Goal: Check status: Check status

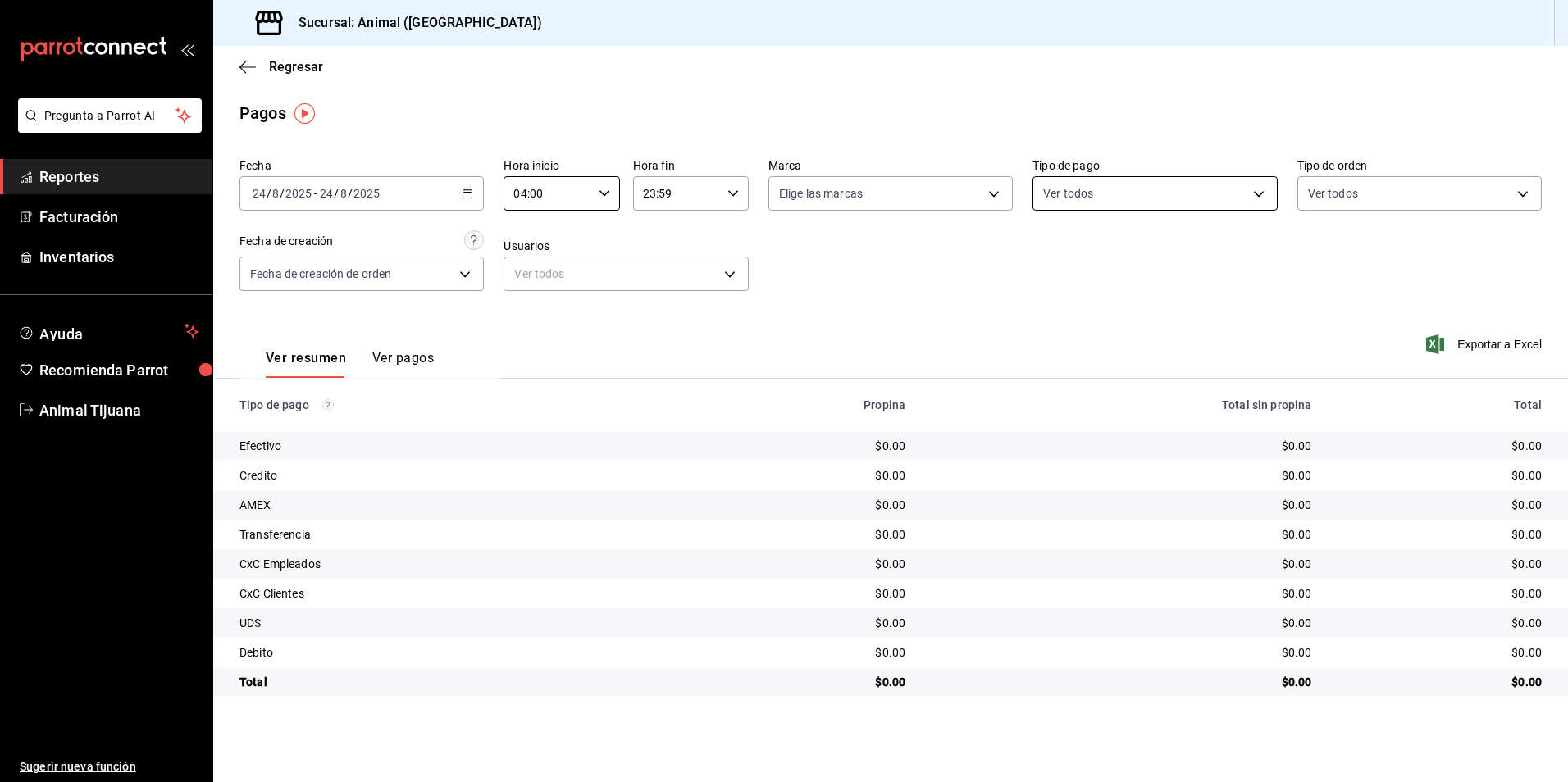
click at [1083, 205] on body "Pregunta a Parrot AI Reportes Facturación Inventarios Ayuda Recomienda Parrot A…" at bounding box center [784, 391] width 1568 height 782
click at [1114, 342] on span "Credito" at bounding box center [1174, 350] width 192 height 18
type input "235ce608-f464-428a-9a71-314f665367d1"
checkbox input "true"
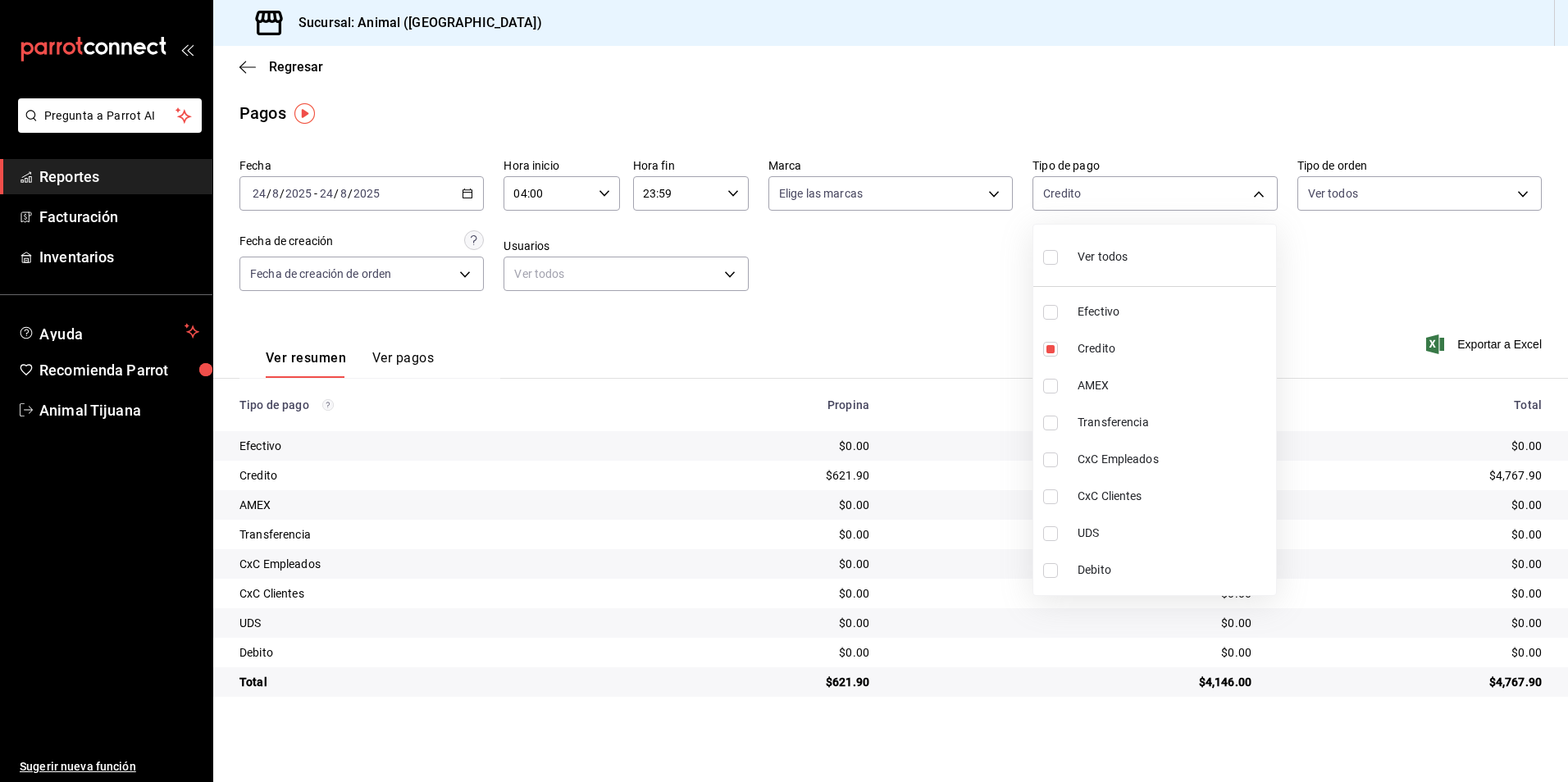
click at [1129, 581] on li "Debito" at bounding box center [1154, 570] width 243 height 37
type input "235ce608-f464-428a-9a71-314f665367d1,c7b29183-a811-4137-9cfa-21a61cd2bc4a"
checkbox input "true"
click at [1316, 710] on div at bounding box center [784, 391] width 1568 height 782
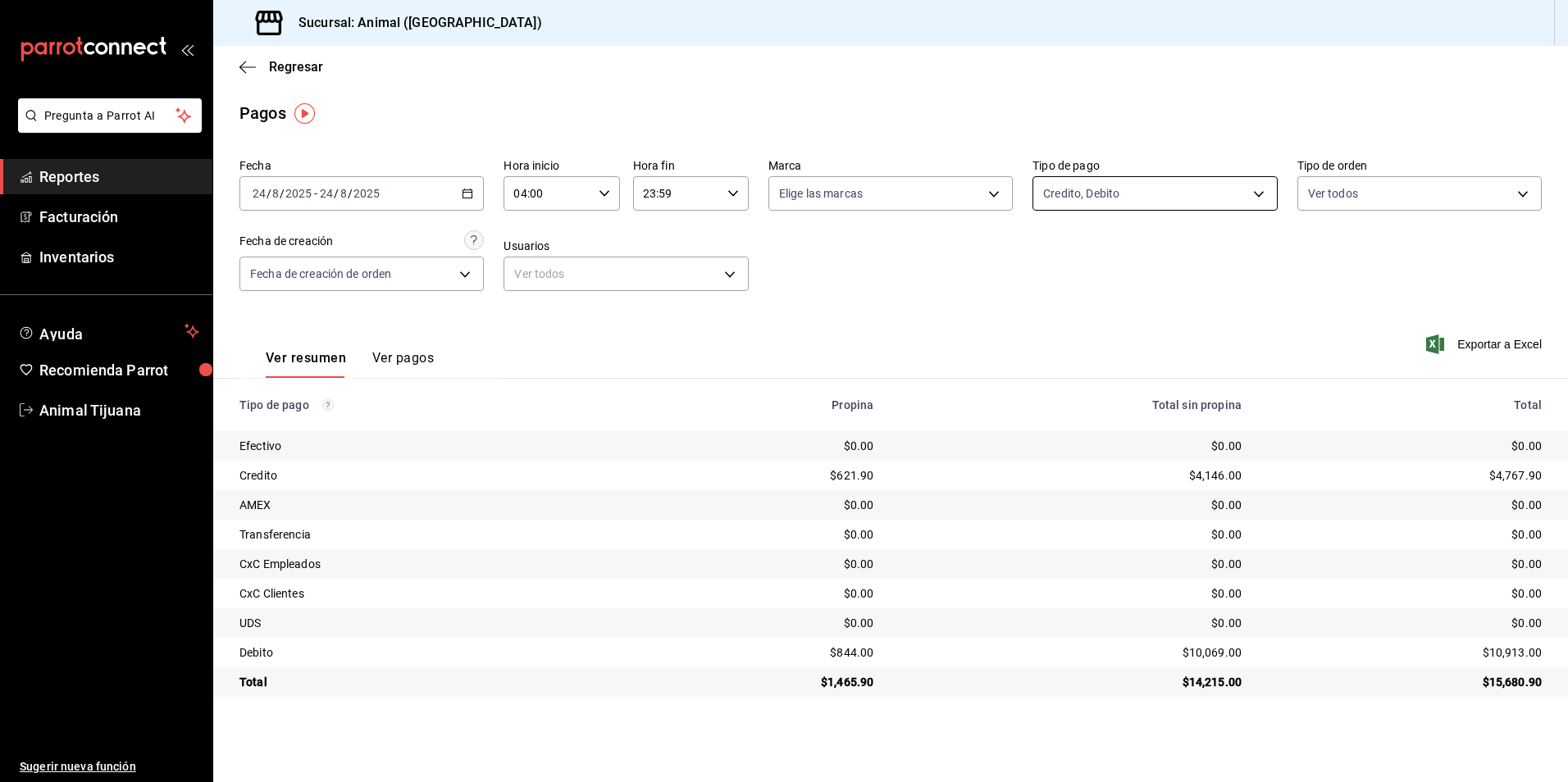
click at [1079, 203] on body "Pregunta a Parrot AI Reportes Facturación Inventarios Ayuda Recomienda Parrot A…" at bounding box center [784, 391] width 1568 height 782
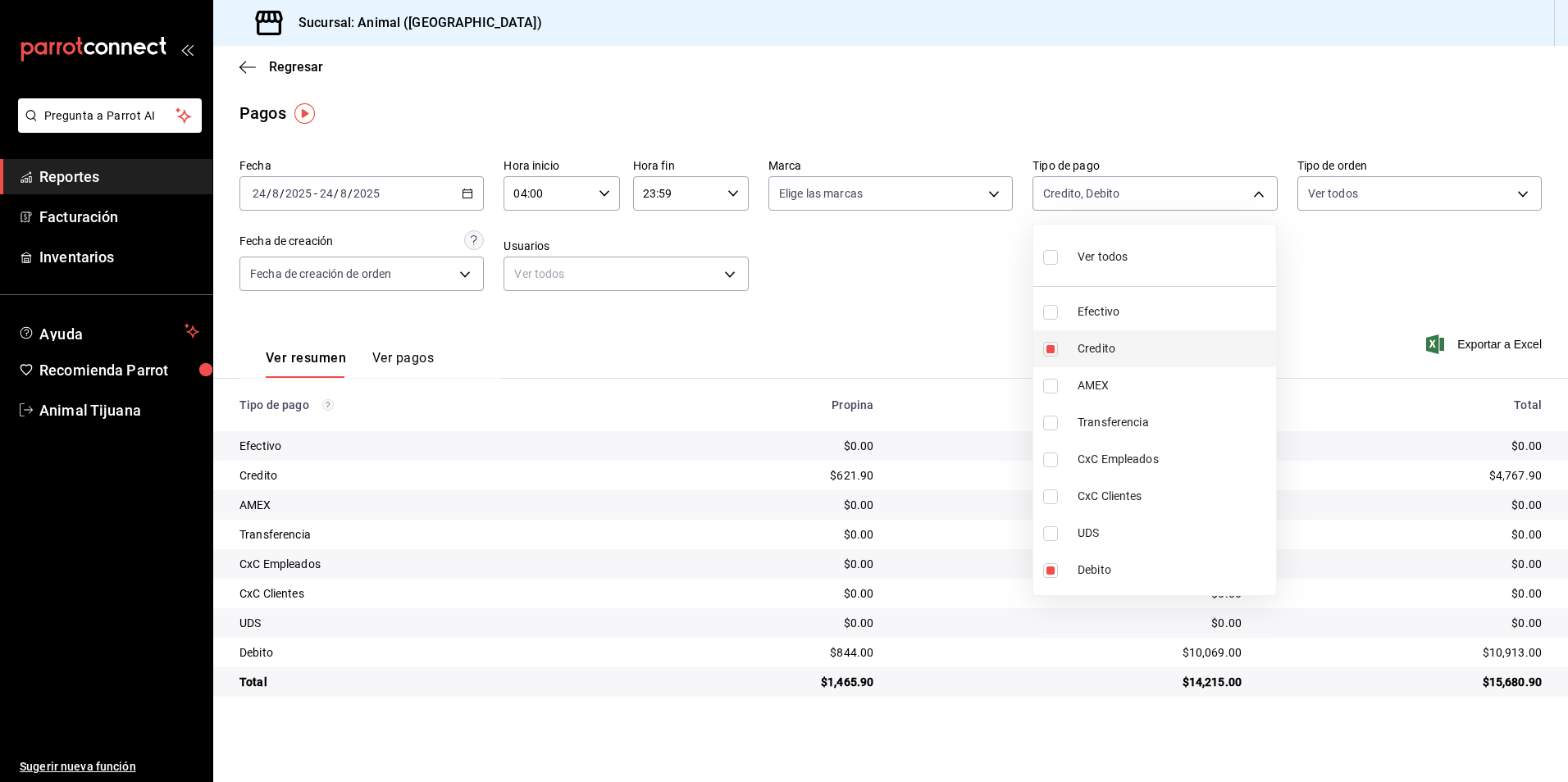
click at [1093, 335] on li "Credito" at bounding box center [1154, 349] width 243 height 37
type input "c7b29183-a811-4137-9cfa-21a61cd2bc4a"
checkbox input "false"
click at [1093, 335] on li "Credito" at bounding box center [1154, 349] width 243 height 37
type input "c7b29183-a811-4137-9cfa-21a61cd2bc4a,235ce608-f464-428a-9a71-314f665367d1"
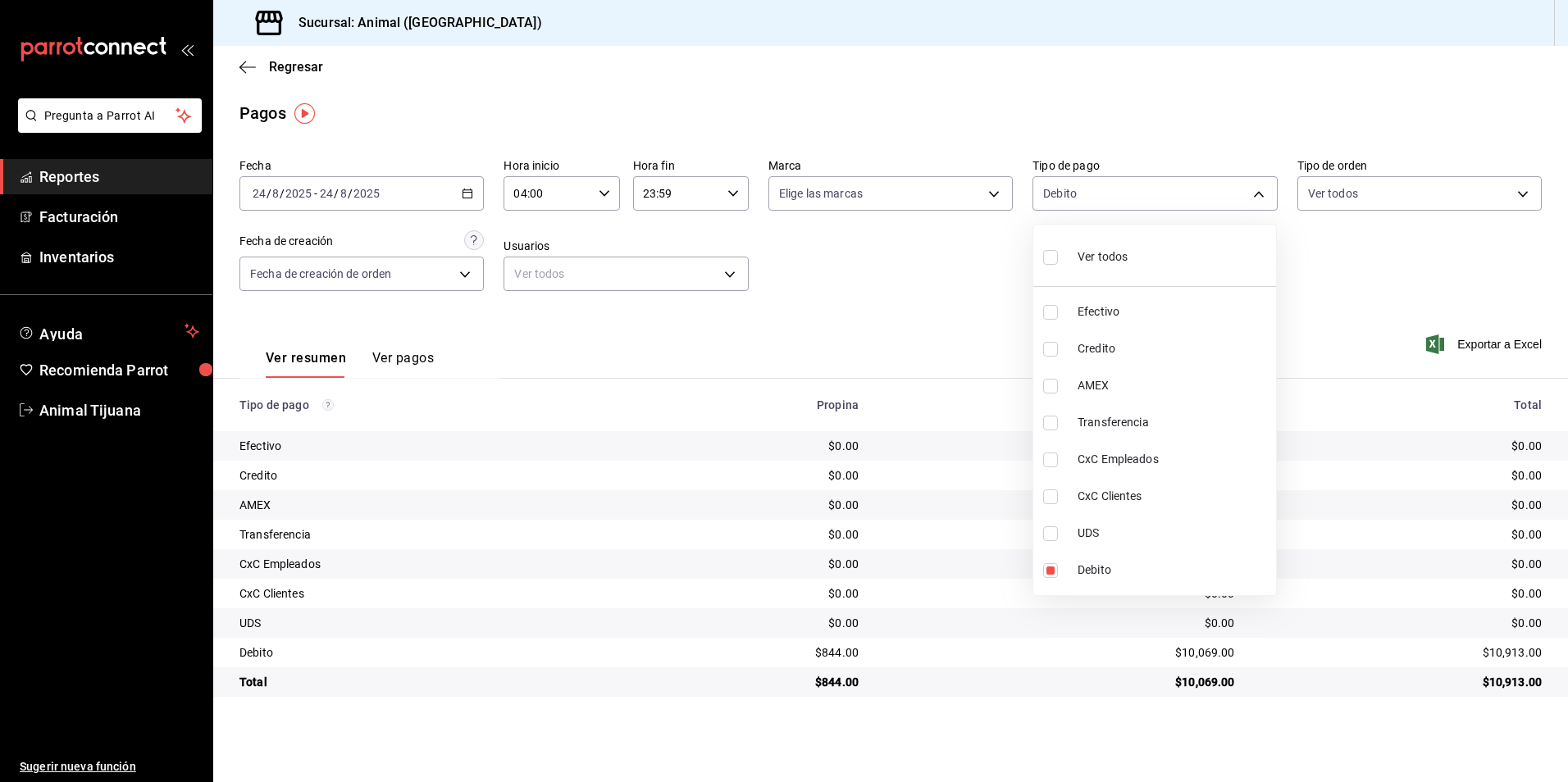
checkbox input "true"
click at [748, 324] on div at bounding box center [784, 391] width 1568 height 782
